Goal: Find specific page/section

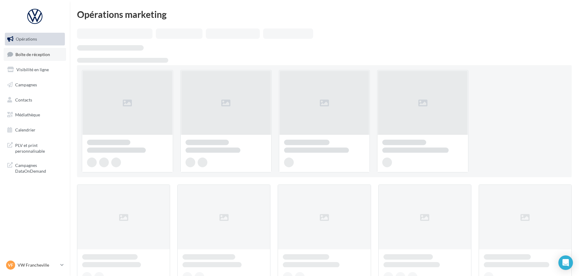
click at [45, 56] on span "Boîte de réception" at bounding box center [32, 54] width 35 height 5
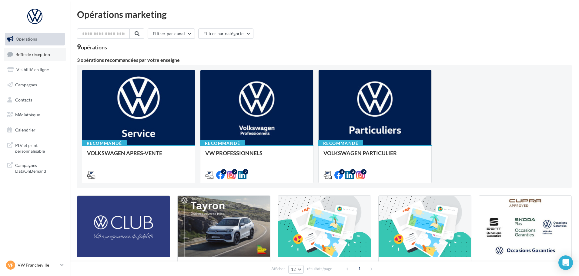
click at [39, 57] on span "Boîte de réception" at bounding box center [32, 54] width 35 height 5
click at [51, 54] on link "Boîte de réception" at bounding box center [35, 54] width 62 height 13
click at [58, 60] on link "Boîte de réception" at bounding box center [35, 54] width 62 height 13
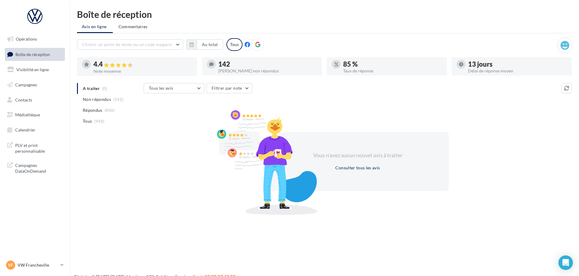
click at [32, 258] on nav "Opérations Boîte de réception Visibilité en ligne Campagnes Contacts Médiathèqu…" at bounding box center [35, 138] width 70 height 276
click at [35, 260] on link "VF VW Francheville vw-fra-gru" at bounding box center [35, 266] width 60 height 12
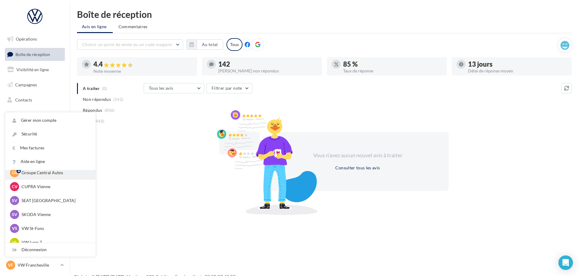
scroll to position [84, 0]
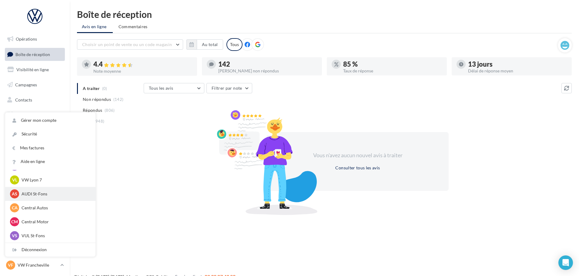
click at [72, 192] on p "AUDI St-Fons" at bounding box center [55, 194] width 67 height 6
